Goal: Task Accomplishment & Management: Complete application form

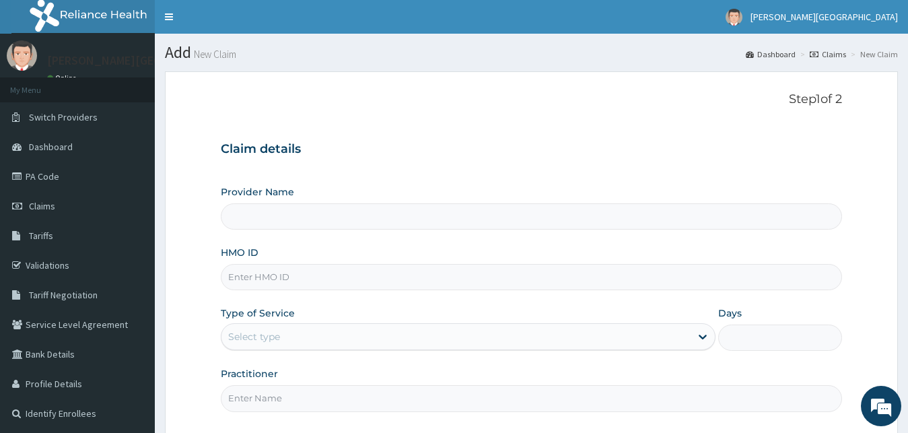
type input "[PERSON_NAME][GEOGRAPHIC_DATA]"
click at [273, 275] on input "HMO ID" at bounding box center [532, 277] width 622 height 26
type input "sbg/10053/b"
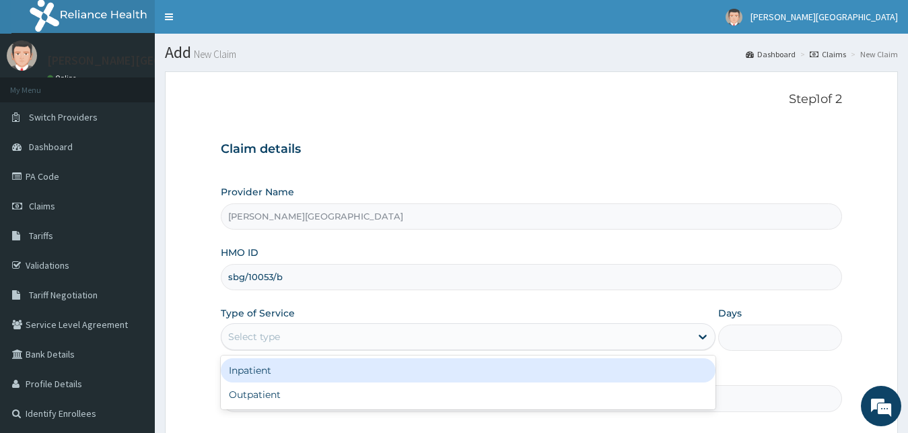
click at [291, 337] on div "Select type" at bounding box center [457, 337] width 470 height 22
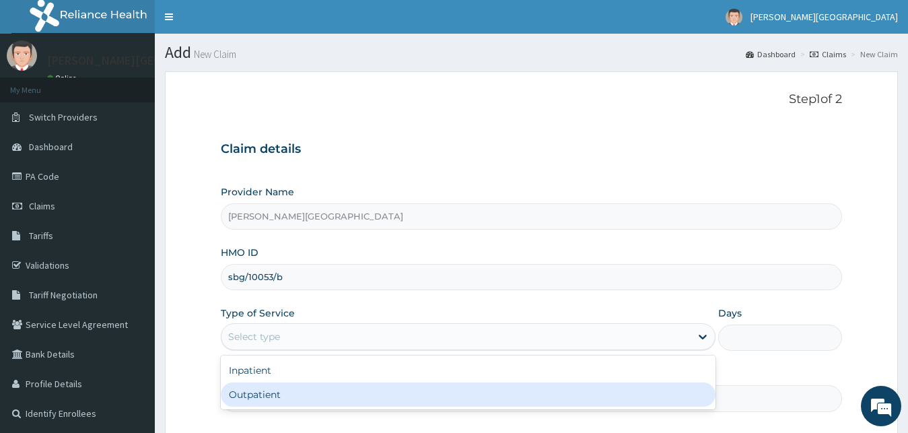
click at [280, 391] on div "Outpatient" at bounding box center [469, 394] width 496 height 24
type input "1"
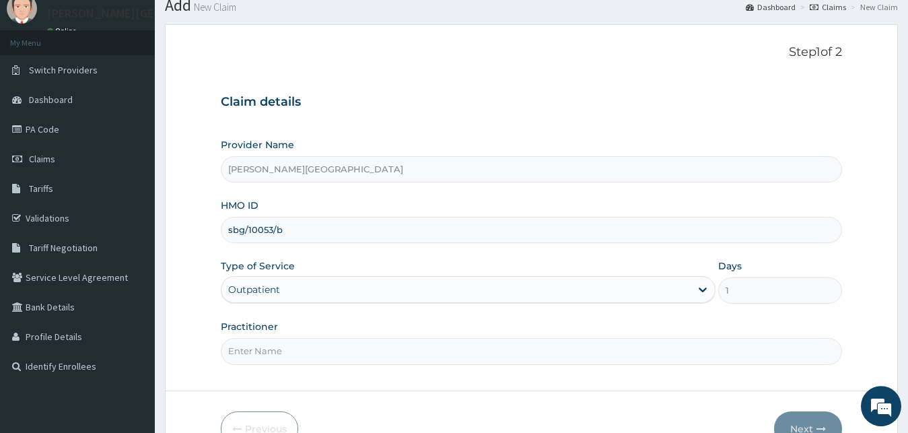
scroll to position [69, 0]
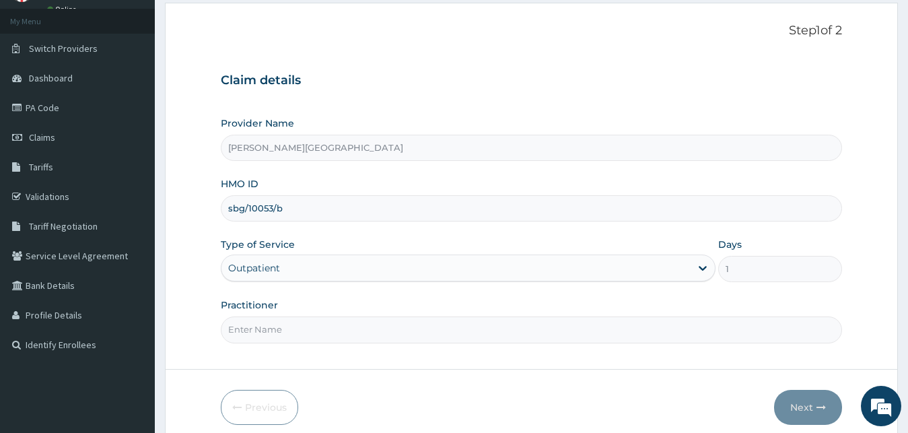
click at [280, 336] on input "Practitioner" at bounding box center [532, 329] width 622 height 26
type input "[PERSON_NAME]"
click at [813, 408] on button "Next" at bounding box center [808, 407] width 68 height 35
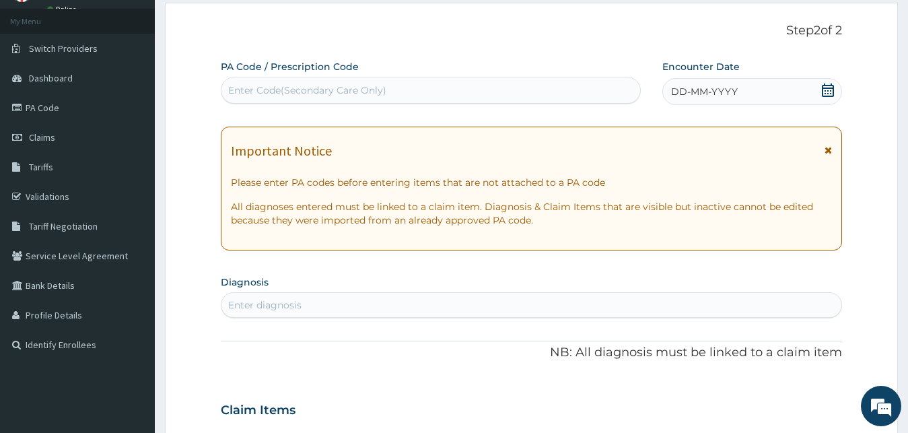
click at [830, 85] on icon at bounding box center [828, 89] width 12 height 13
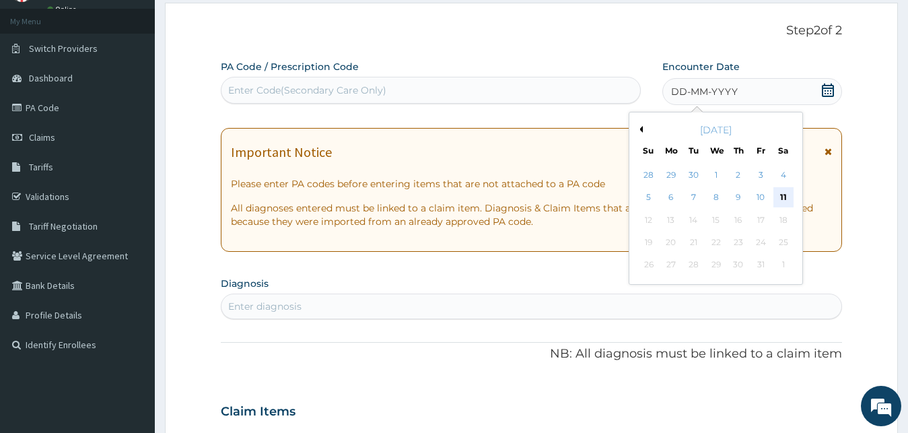
click at [776, 199] on div "11" at bounding box center [783, 198] width 20 height 20
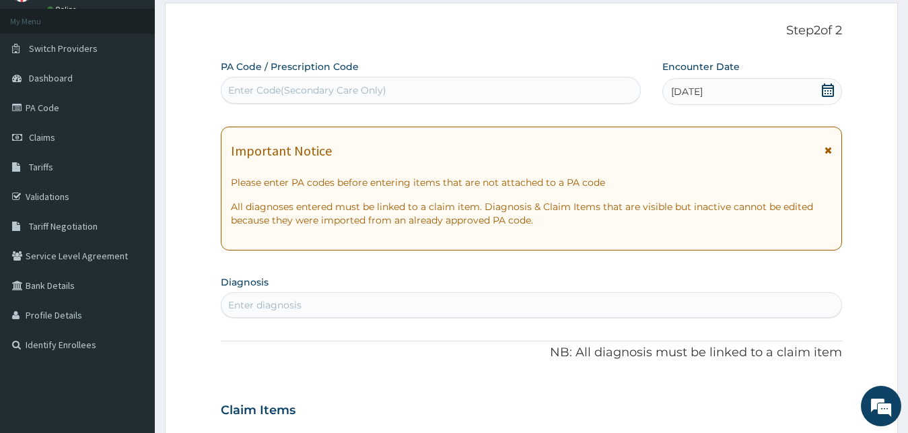
click at [350, 292] on section "Diagnosis Select is focused ,type to refine list, press Down to open the menu, …" at bounding box center [532, 295] width 622 height 46
type input "[MEDICAL_DATA]"
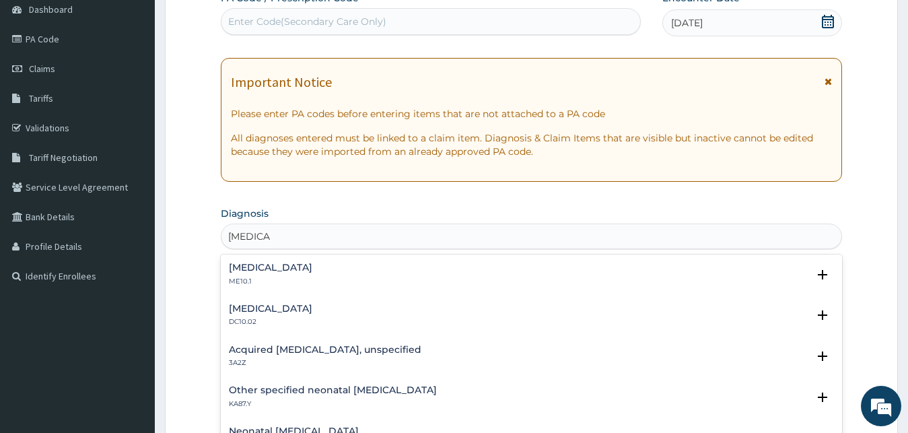
scroll to position [73, 0]
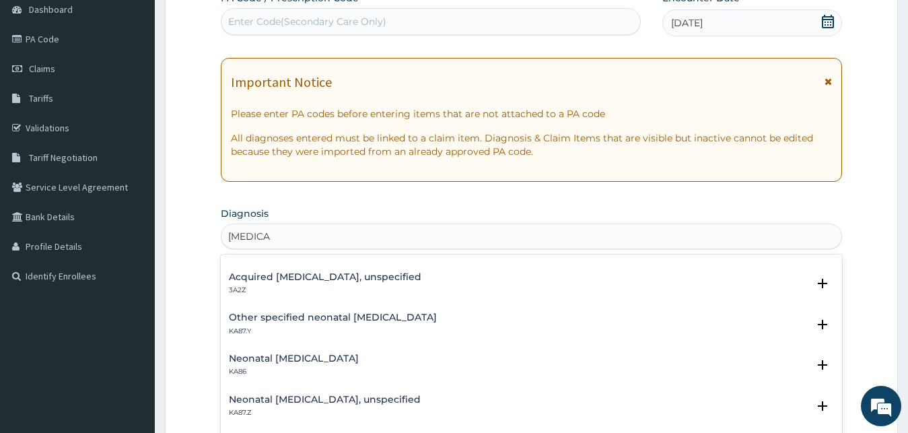
click at [338, 321] on h4 "Other specified neonatal [MEDICAL_DATA]" at bounding box center [333, 317] width 208 height 10
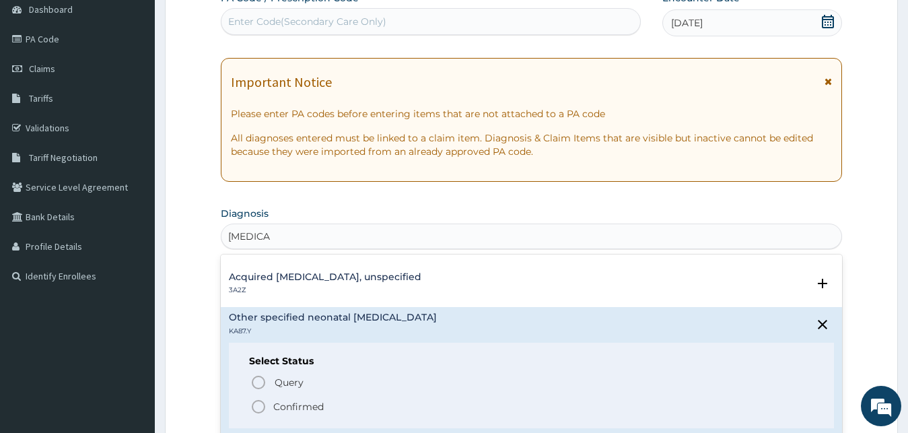
click at [255, 405] on icon "status option filled" at bounding box center [258, 407] width 16 height 16
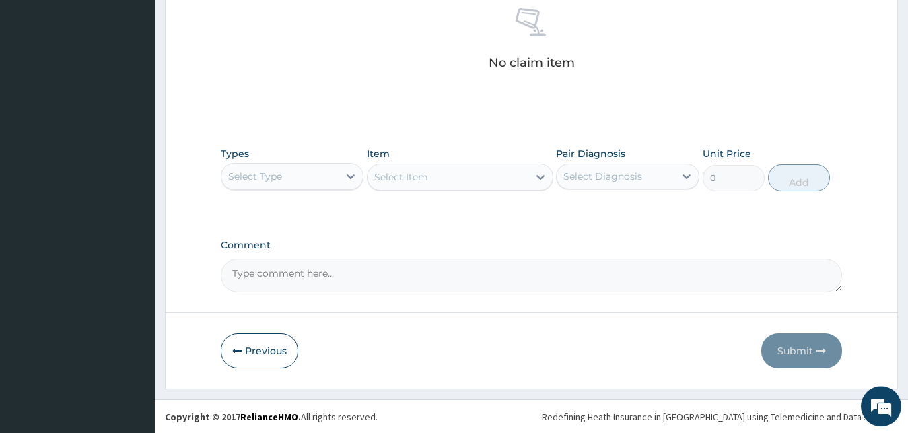
scroll to position [538, 0]
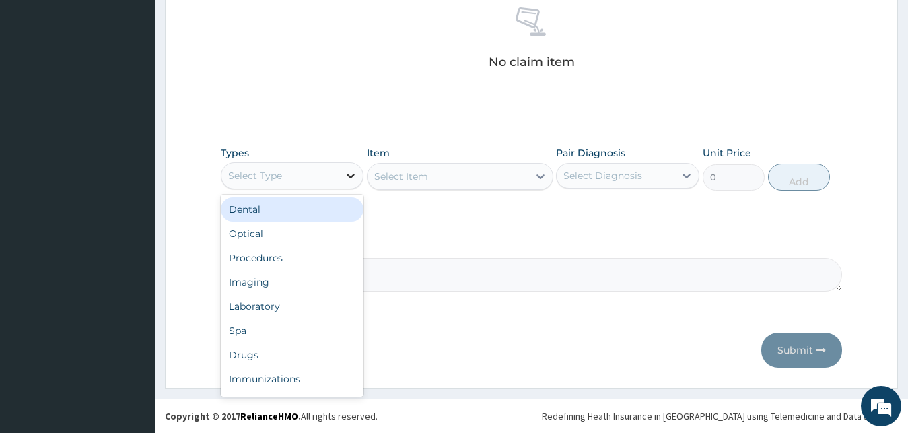
click at [347, 174] on icon at bounding box center [350, 175] width 13 height 13
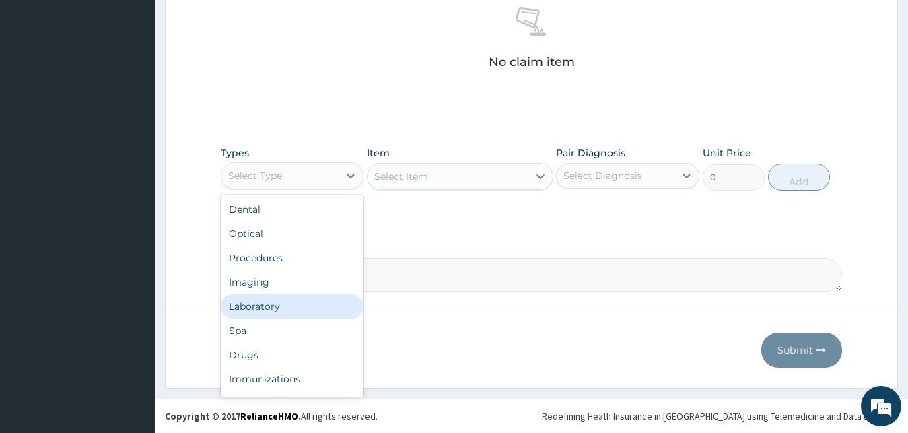
click at [273, 309] on div "Laboratory" at bounding box center [292, 306] width 143 height 24
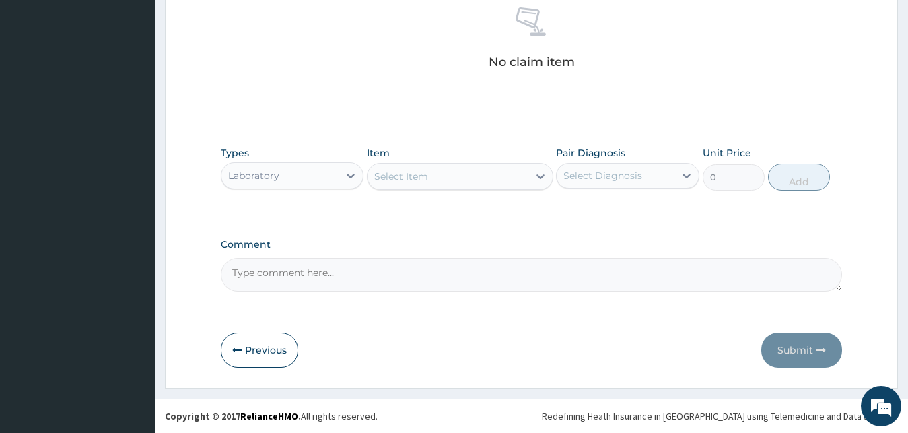
click at [459, 180] on div "Select Item" at bounding box center [448, 177] width 161 height 22
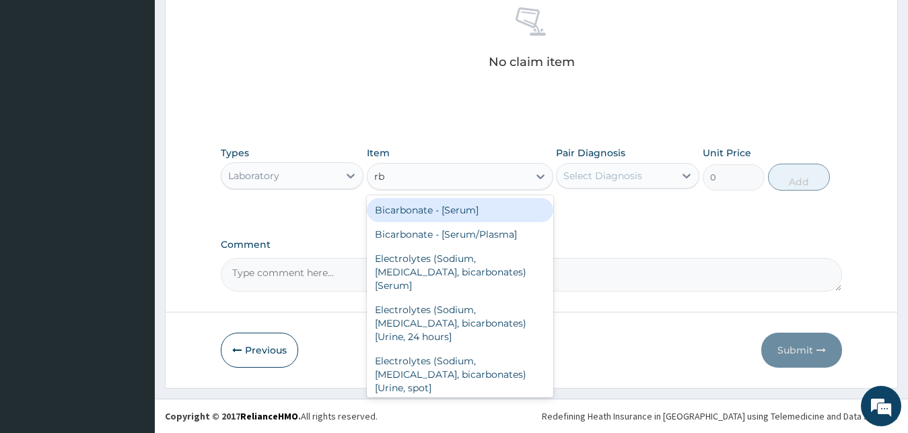
type input "r"
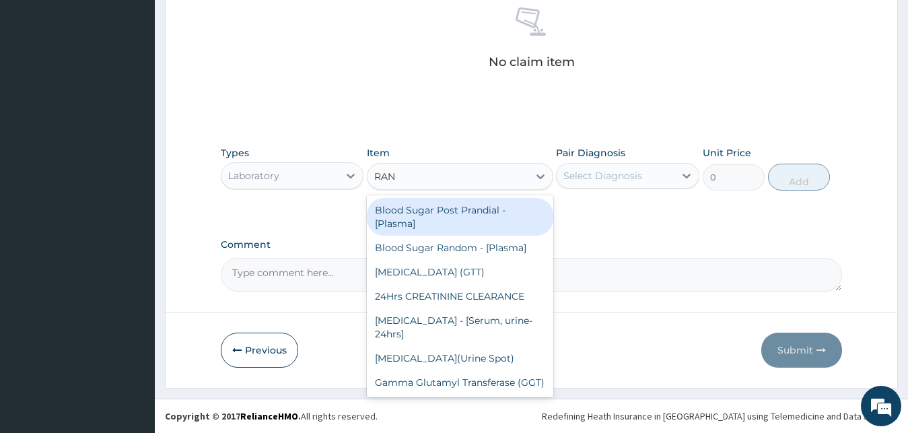
type input "RAND"
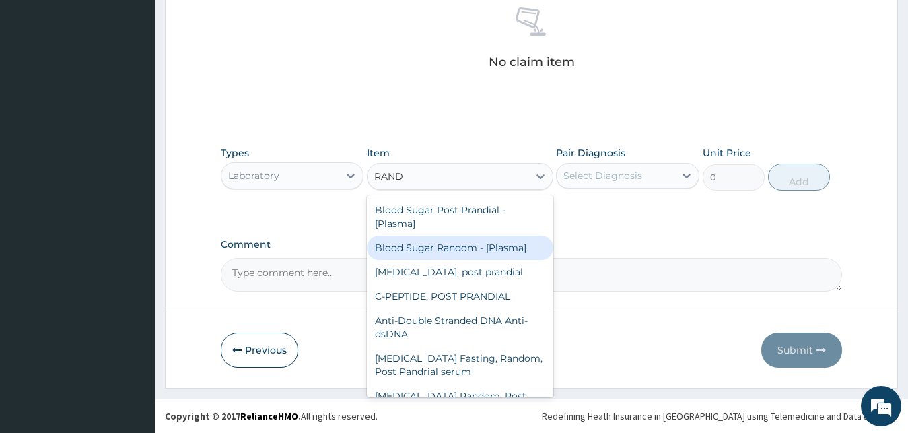
click at [452, 257] on div "Blood Sugar Random - [Plasma]" at bounding box center [460, 248] width 187 height 24
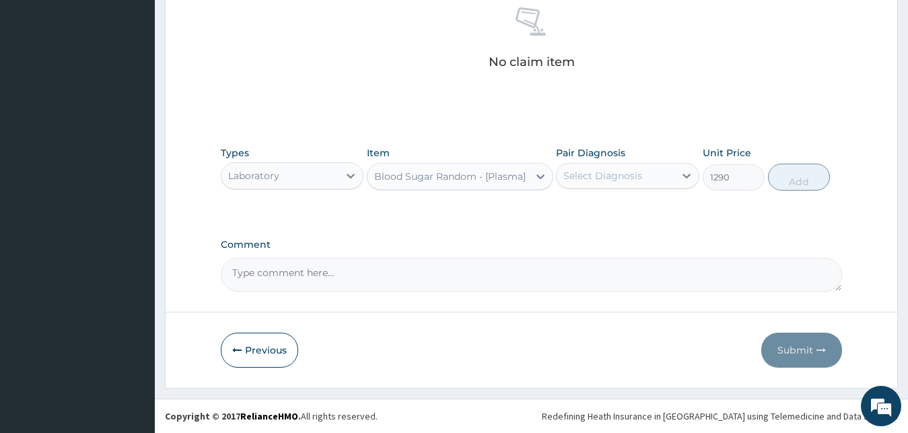
type input "1290"
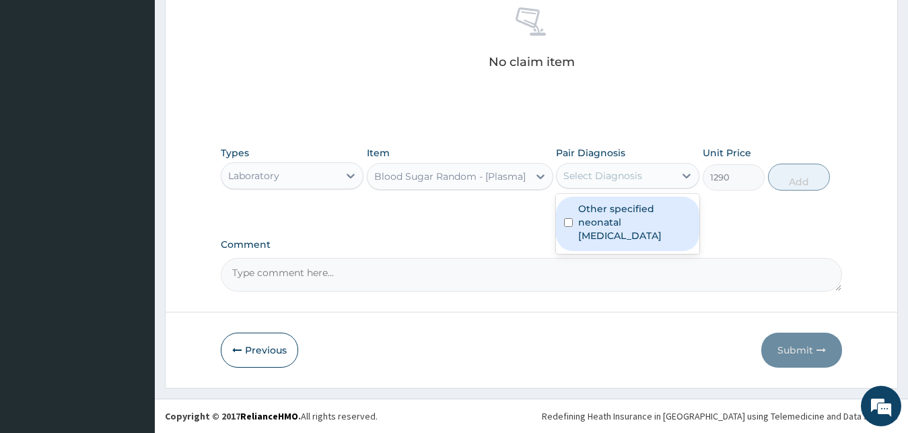
click at [608, 180] on div "Select Diagnosis" at bounding box center [603, 175] width 79 height 13
click at [608, 225] on label "Other specified neonatal [MEDICAL_DATA]" at bounding box center [634, 222] width 113 height 40
checkbox input "true"
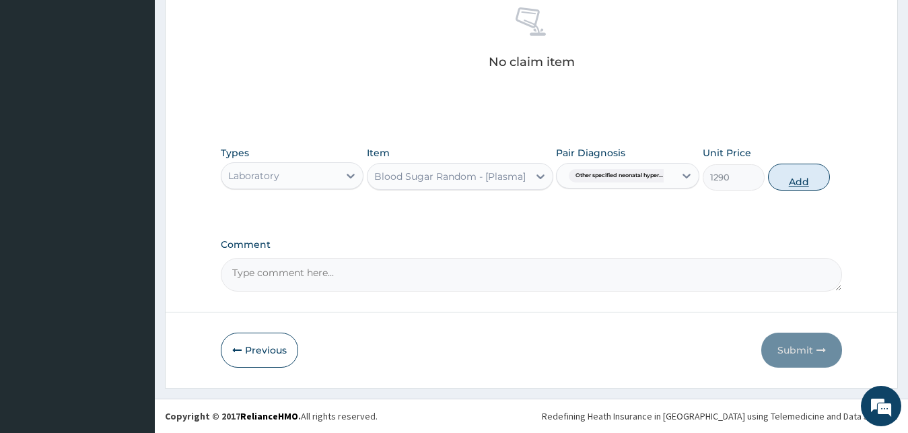
click at [788, 180] on button "Add" at bounding box center [799, 177] width 62 height 27
type input "0"
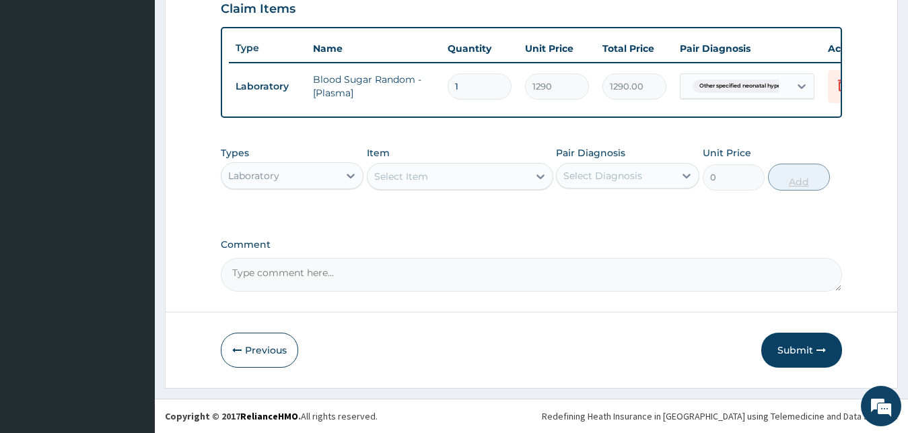
scroll to position [485, 0]
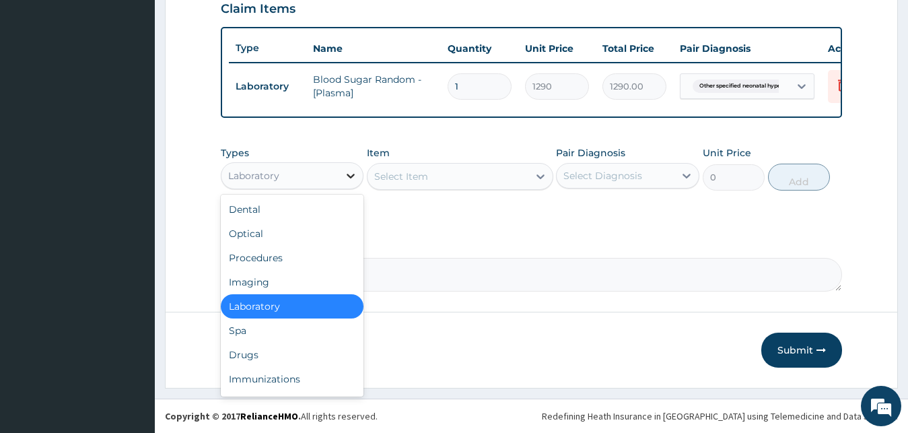
click at [345, 176] on icon at bounding box center [350, 175] width 13 height 13
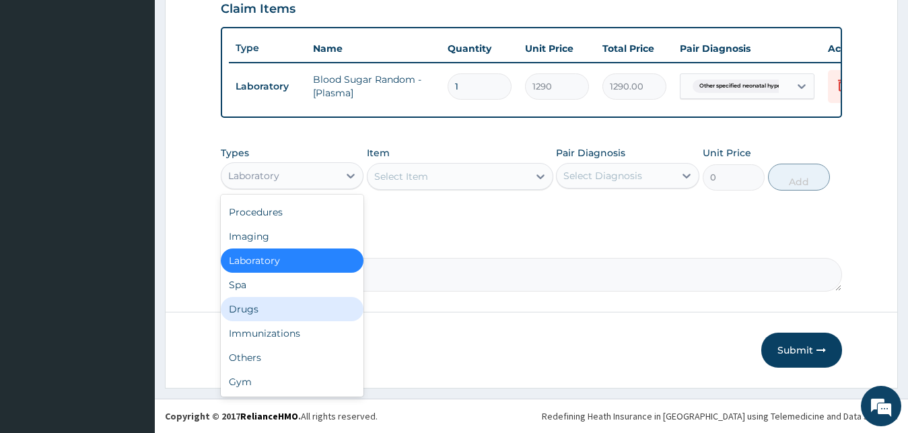
click at [282, 308] on div "Drugs" at bounding box center [292, 309] width 143 height 24
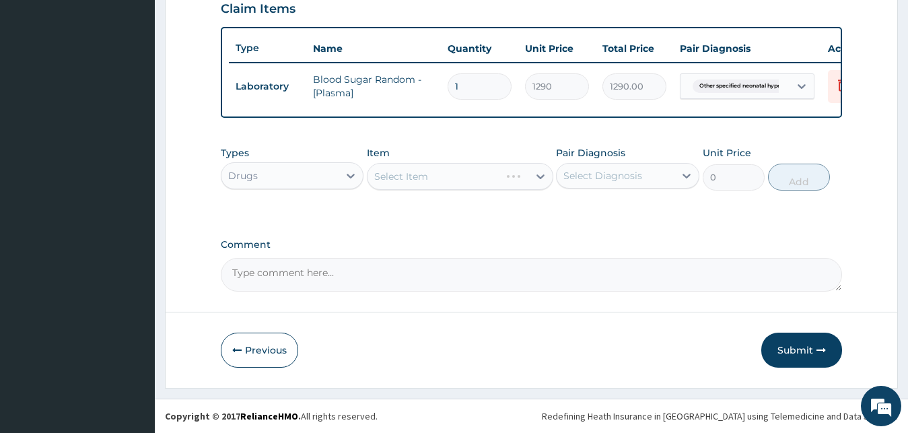
click at [407, 177] on div "Select Item" at bounding box center [460, 176] width 187 height 27
click at [407, 177] on div "Select Item" at bounding box center [401, 176] width 54 height 13
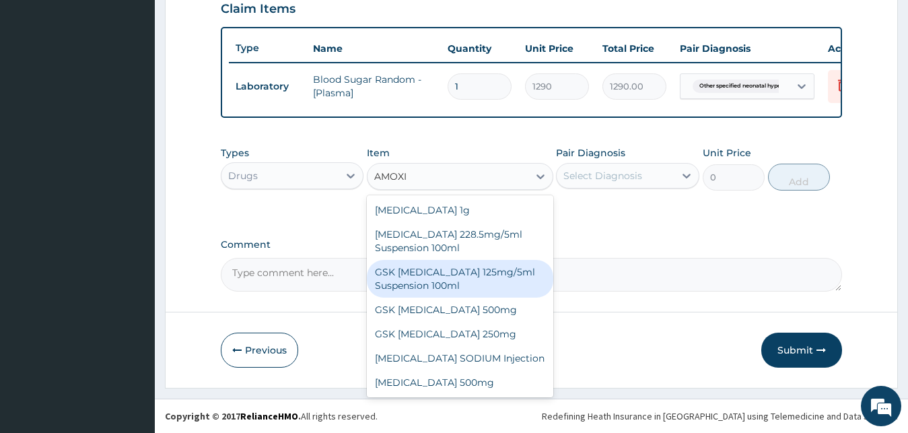
scroll to position [24, 0]
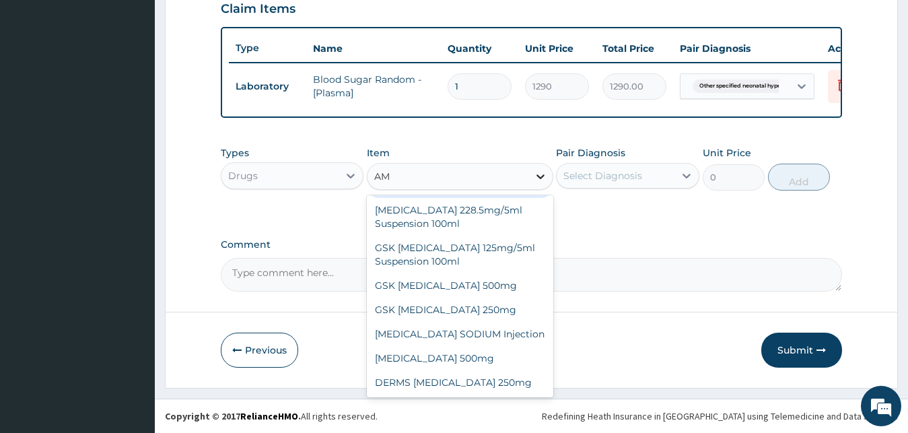
type input "A"
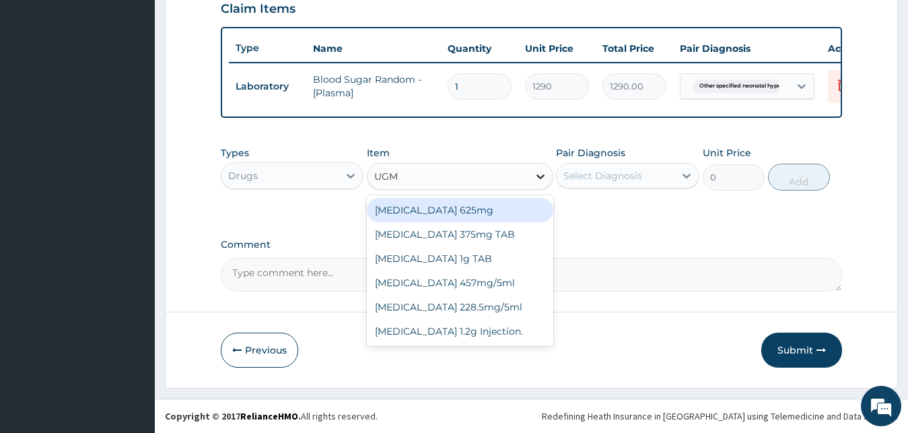
scroll to position [0, 0]
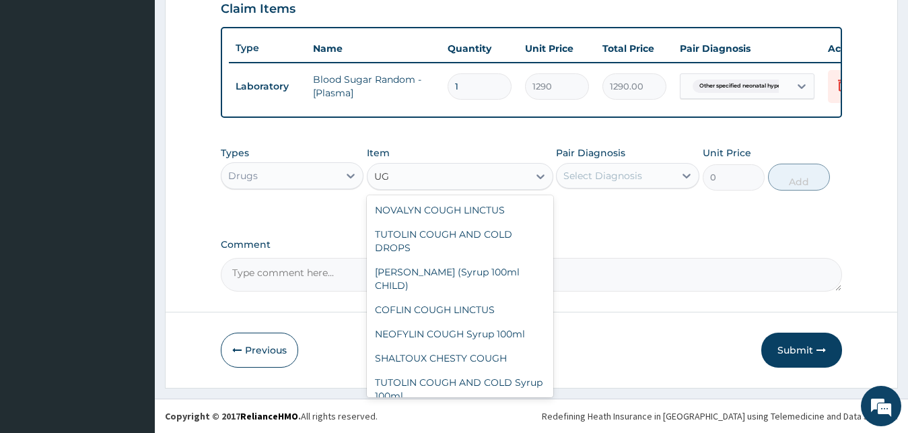
type input "U"
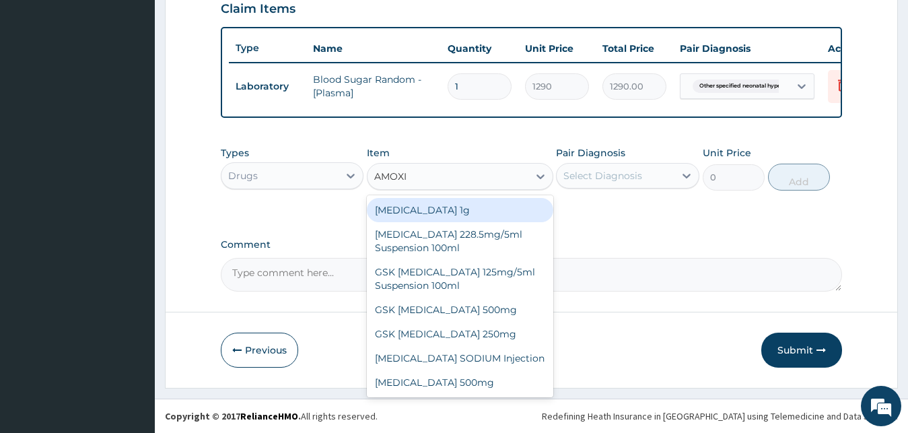
type input "AMOXIC"
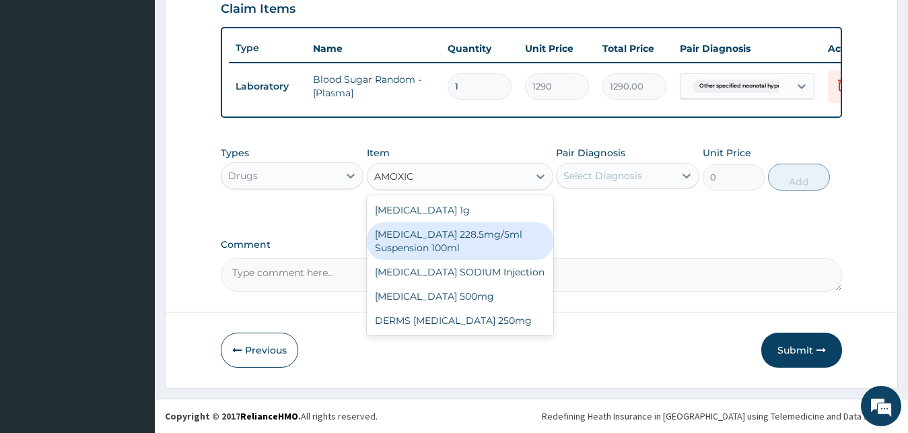
click at [446, 240] on div "[MEDICAL_DATA] 228.5mg/5ml Suspension 100ml" at bounding box center [460, 241] width 187 height 38
type input "2246.75"
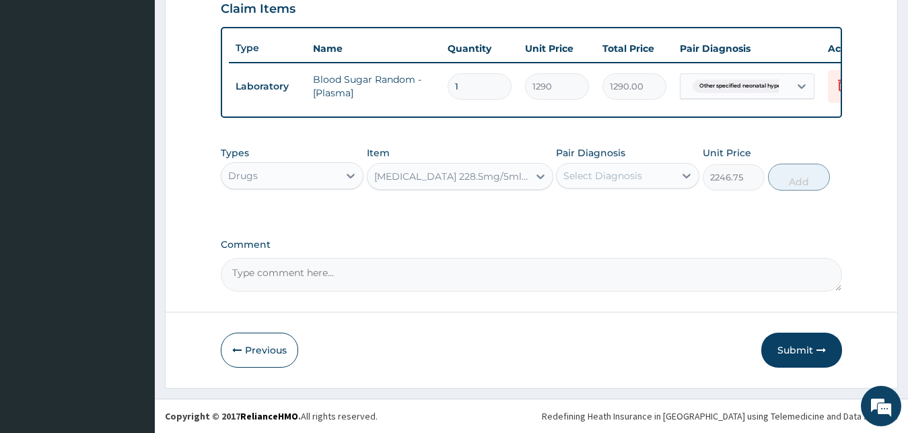
click at [640, 176] on div "Select Diagnosis" at bounding box center [603, 175] width 79 height 13
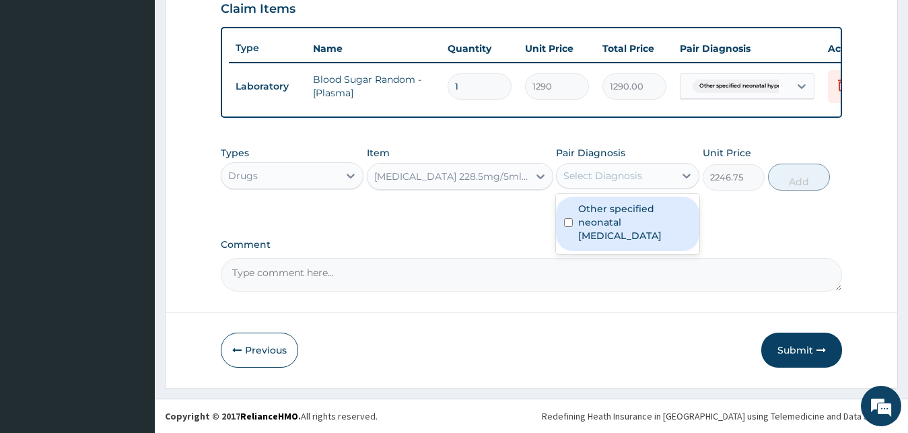
click at [625, 213] on label "Other specified neonatal [MEDICAL_DATA]" at bounding box center [634, 222] width 113 height 40
checkbox input "true"
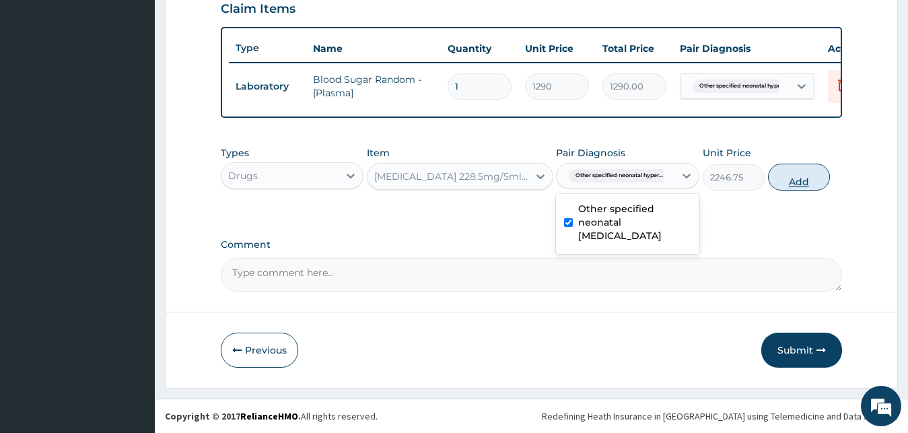
click at [817, 175] on button "Add" at bounding box center [799, 177] width 62 height 27
type input "0"
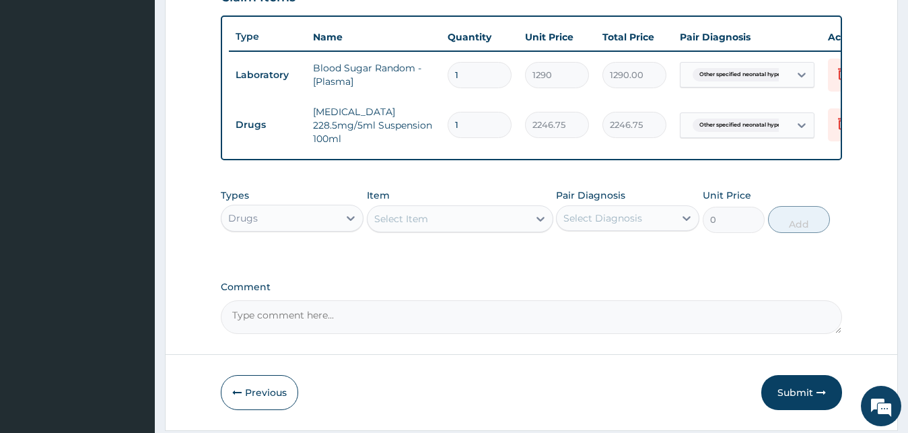
scroll to position [539, 0]
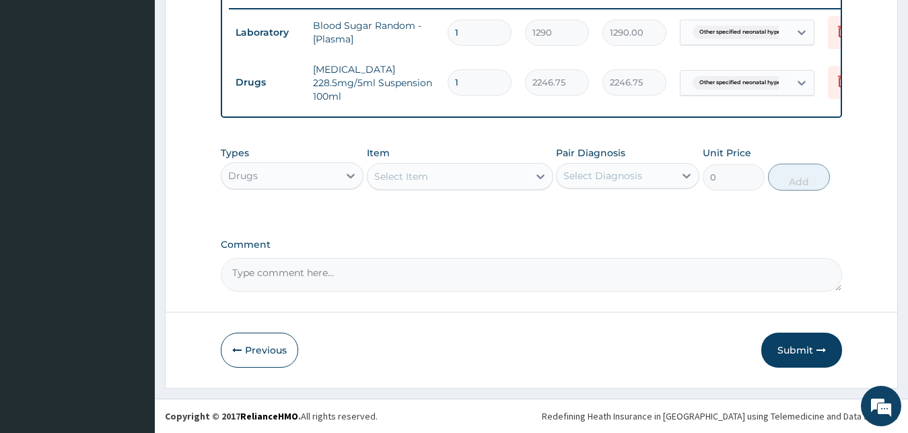
click at [351, 277] on textarea "Comment" at bounding box center [532, 275] width 622 height 34
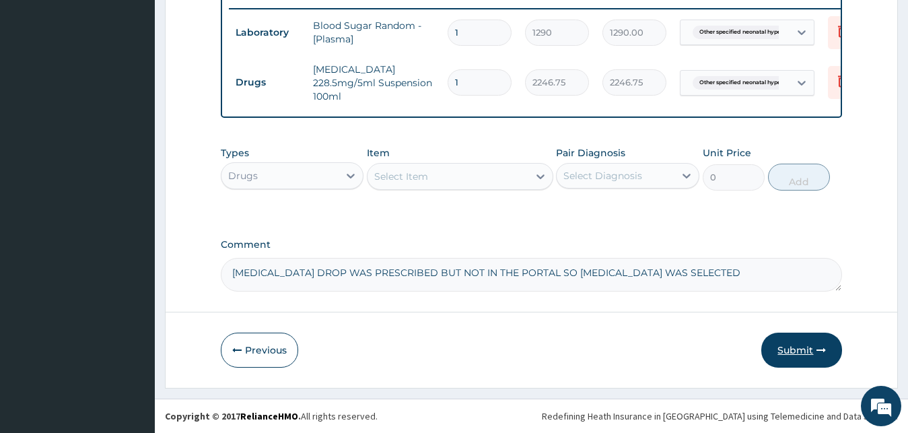
type textarea "[MEDICAL_DATA] DROP WAS PRESCRIBED BUT NOT IN THE PORTAL SO [MEDICAL_DATA] WAS …"
click at [805, 345] on button "Submit" at bounding box center [802, 350] width 81 height 35
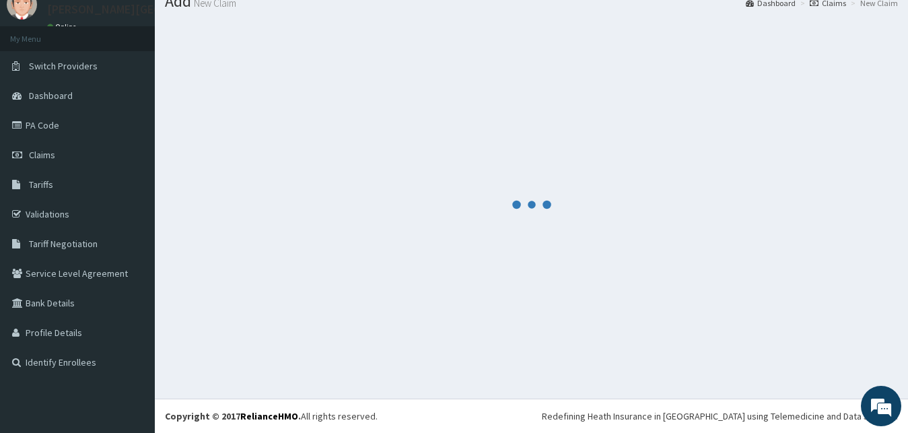
scroll to position [51, 0]
